Goal: Information Seeking & Learning: Check status

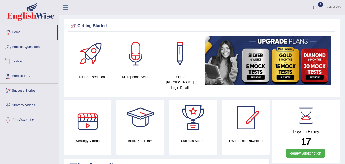
click at [21, 62] on link "Tests" at bounding box center [29, 60] width 58 height 13
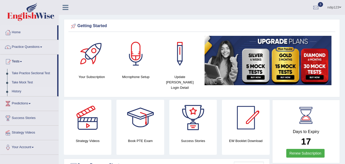
click at [18, 91] on link "History" at bounding box center [33, 91] width 48 height 9
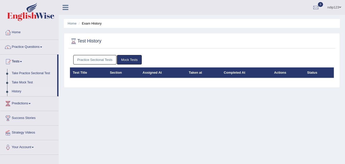
click at [97, 60] on link "Practice Sectional Tests" at bounding box center [94, 59] width 43 height 9
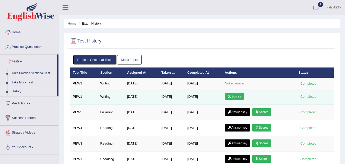
click at [237, 94] on link "Scores" at bounding box center [234, 96] width 19 height 8
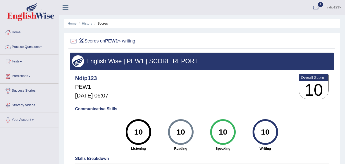
click at [85, 24] on link "History" at bounding box center [87, 23] width 10 height 4
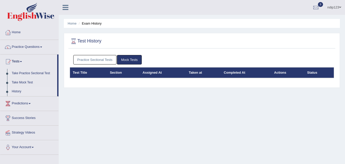
click at [77, 58] on link "Practice Sectional Tests" at bounding box center [94, 59] width 43 height 9
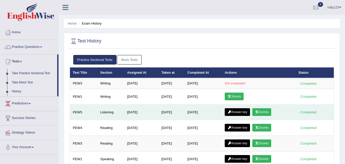
click at [241, 111] on link "Answer key" at bounding box center [237, 112] width 25 height 8
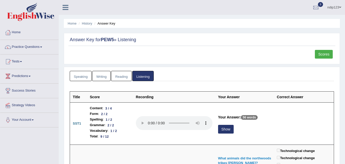
click at [322, 54] on link "Scores" at bounding box center [324, 54] width 18 height 9
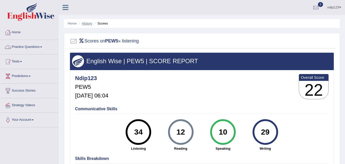
click at [87, 23] on link "History" at bounding box center [87, 23] width 10 height 4
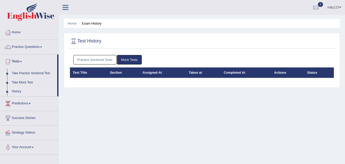
click at [91, 57] on link "Practice Sectional Tests" at bounding box center [94, 59] width 43 height 9
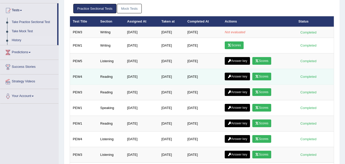
scroll to position [77, 0]
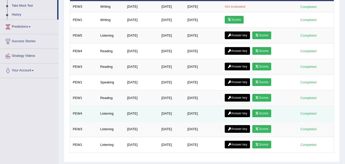
click at [240, 113] on link "Answer key" at bounding box center [237, 113] width 25 height 8
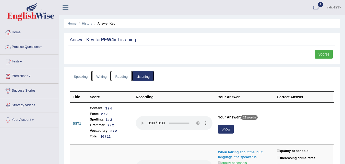
click at [320, 55] on link "Scores" at bounding box center [324, 54] width 18 height 9
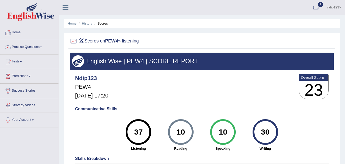
click at [89, 24] on link "History" at bounding box center [87, 23] width 10 height 4
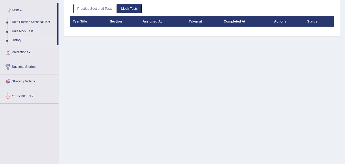
click at [98, 10] on link "Practice Sectional Tests" at bounding box center [94, 8] width 43 height 9
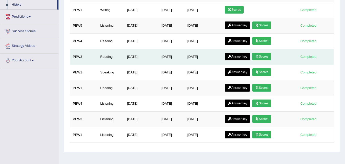
scroll to position [104, 0]
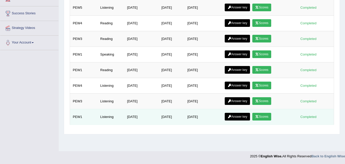
click at [265, 116] on link "Scores" at bounding box center [261, 117] width 19 height 8
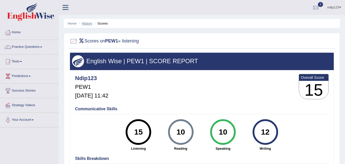
click at [88, 23] on link "History" at bounding box center [87, 23] width 10 height 4
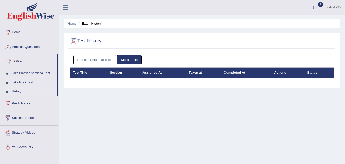
click at [84, 58] on link "Practice Sectional Tests" at bounding box center [94, 59] width 43 height 9
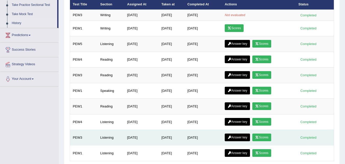
scroll to position [102, 0]
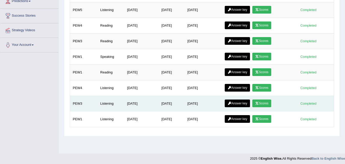
click at [266, 102] on link "Scores" at bounding box center [261, 103] width 19 height 8
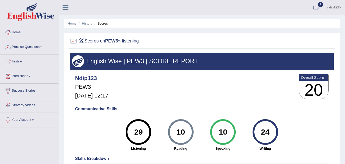
click at [86, 23] on link "History" at bounding box center [87, 23] width 10 height 4
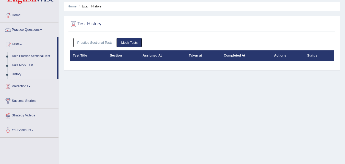
scroll to position [26, 0]
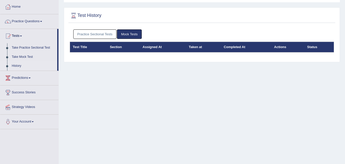
click at [87, 33] on link "Practice Sectional Tests" at bounding box center [94, 33] width 43 height 9
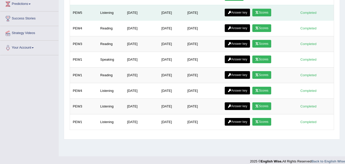
scroll to position [102, 0]
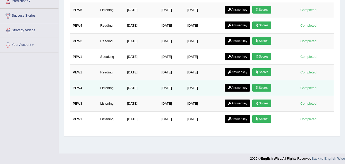
click at [259, 87] on icon at bounding box center [257, 87] width 4 height 3
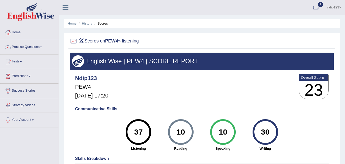
click at [84, 23] on link "History" at bounding box center [87, 23] width 10 height 4
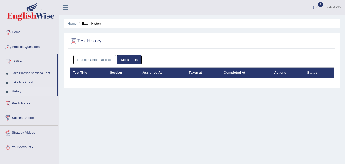
click at [103, 58] on link "Practice Sectional Tests" at bounding box center [94, 59] width 43 height 9
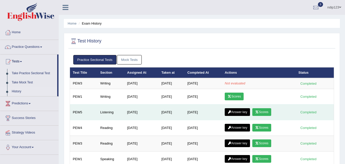
click at [263, 111] on link "Scores" at bounding box center [261, 112] width 19 height 8
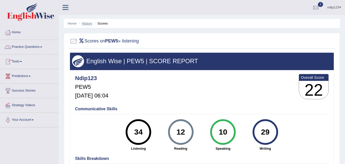
click at [88, 24] on link "History" at bounding box center [87, 23] width 10 height 4
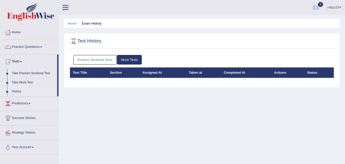
click at [108, 60] on link "Practice Sectional Tests" at bounding box center [94, 59] width 43 height 9
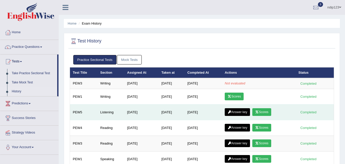
click at [242, 111] on link "Answer key" at bounding box center [237, 112] width 25 height 8
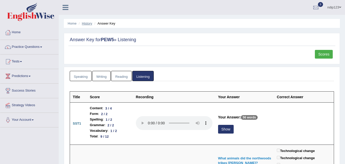
click at [88, 22] on link "History" at bounding box center [87, 23] width 10 height 4
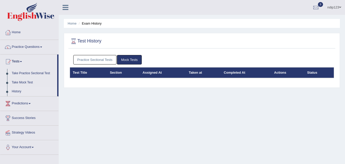
click at [85, 59] on link "Practice Sectional Tests" at bounding box center [94, 59] width 43 height 9
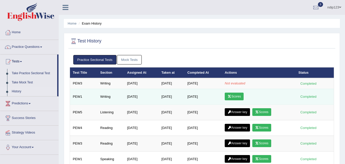
drag, startPoint x: 210, startPoint y: 94, endPoint x: 99, endPoint y: 96, distance: 111.0
click at [99, 96] on td "Writing" at bounding box center [110, 97] width 27 height 16
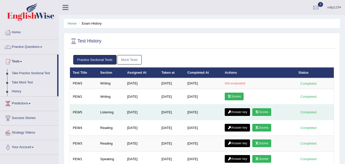
drag, startPoint x: 236, startPoint y: 95, endPoint x: 217, endPoint y: 113, distance: 26.2
click at [217, 113] on td "[DATE]" at bounding box center [203, 112] width 37 height 16
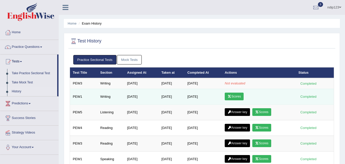
drag, startPoint x: 305, startPoint y: 97, endPoint x: 314, endPoint y: 98, distance: 9.3
click at [314, 98] on div "Completed" at bounding box center [308, 96] width 20 height 5
click at [239, 96] on link "Scores" at bounding box center [234, 96] width 19 height 8
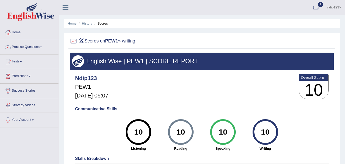
click at [65, 6] on icon at bounding box center [66, 7] width 6 height 7
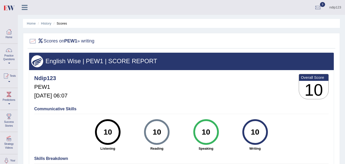
click at [25, 7] on icon at bounding box center [25, 7] width 6 height 7
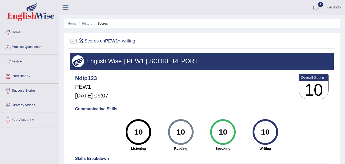
click at [65, 6] on icon at bounding box center [66, 7] width 6 height 7
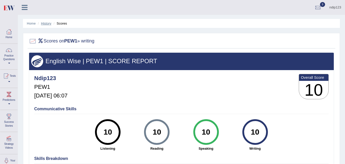
click at [47, 23] on link "History" at bounding box center [46, 23] width 10 height 4
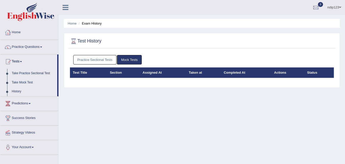
click at [90, 61] on link "Practice Sectional Tests" at bounding box center [94, 59] width 43 height 9
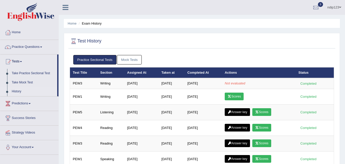
click at [18, 32] on link "Home" at bounding box center [29, 31] width 58 height 13
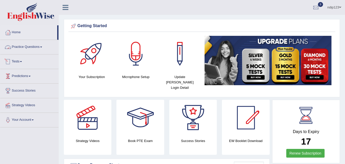
click at [22, 62] on span at bounding box center [21, 61] width 2 height 1
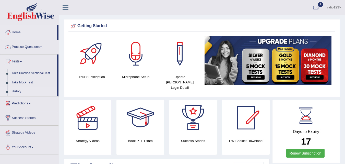
click at [19, 90] on link "History" at bounding box center [33, 91] width 48 height 9
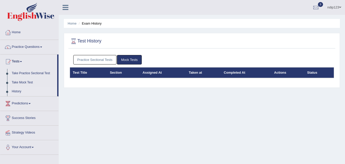
click at [98, 58] on link "Practice Sectional Tests" at bounding box center [94, 59] width 43 height 9
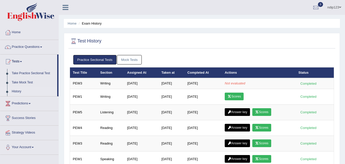
click at [19, 33] on link "Home" at bounding box center [29, 31] width 58 height 13
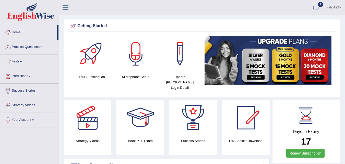
click at [21, 61] on link "Tests" at bounding box center [29, 60] width 58 height 13
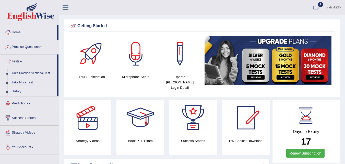
click at [17, 91] on link "History" at bounding box center [33, 91] width 48 height 9
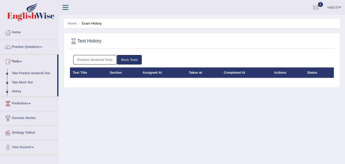
click at [92, 60] on link "Practice Sectional Tests" at bounding box center [94, 59] width 43 height 9
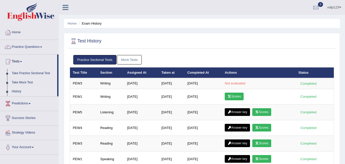
click at [128, 61] on link "Mock Tests" at bounding box center [129, 59] width 25 height 9
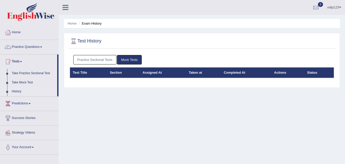
click at [106, 58] on link "Practice Sectional Tests" at bounding box center [94, 59] width 43 height 9
